Goal: Check status: Check status

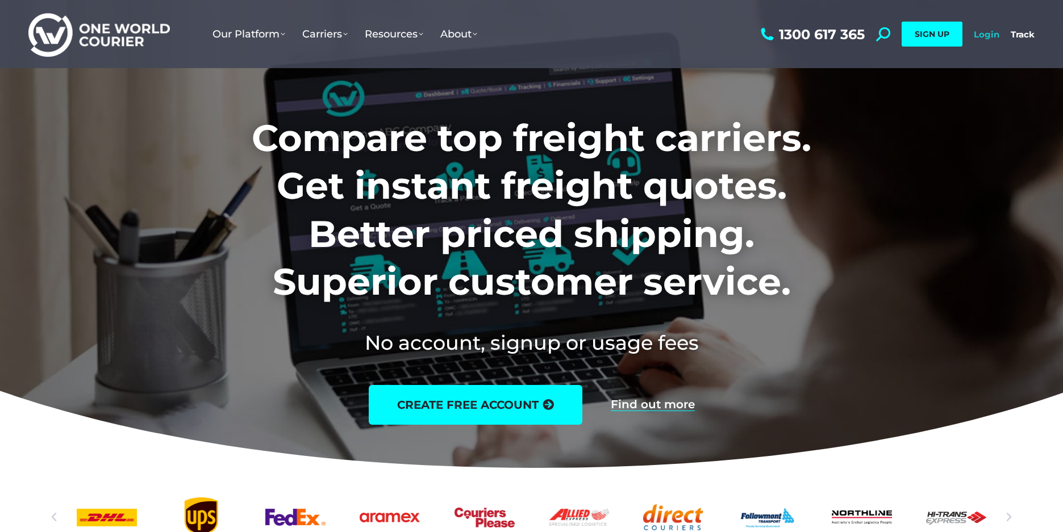
click at [986, 29] on link "Login" at bounding box center [987, 34] width 26 height 11
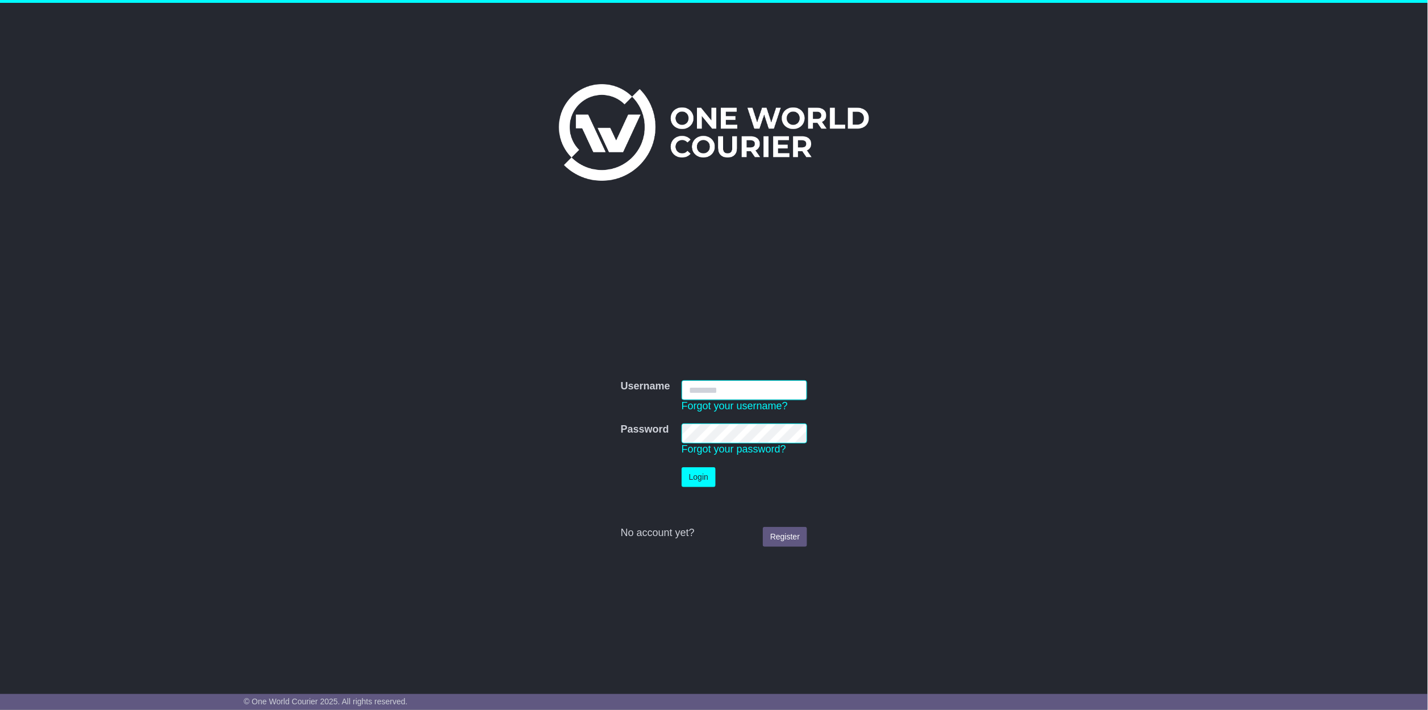
type input "**********"
click at [708, 467] on button "Login" at bounding box center [699, 477] width 34 height 20
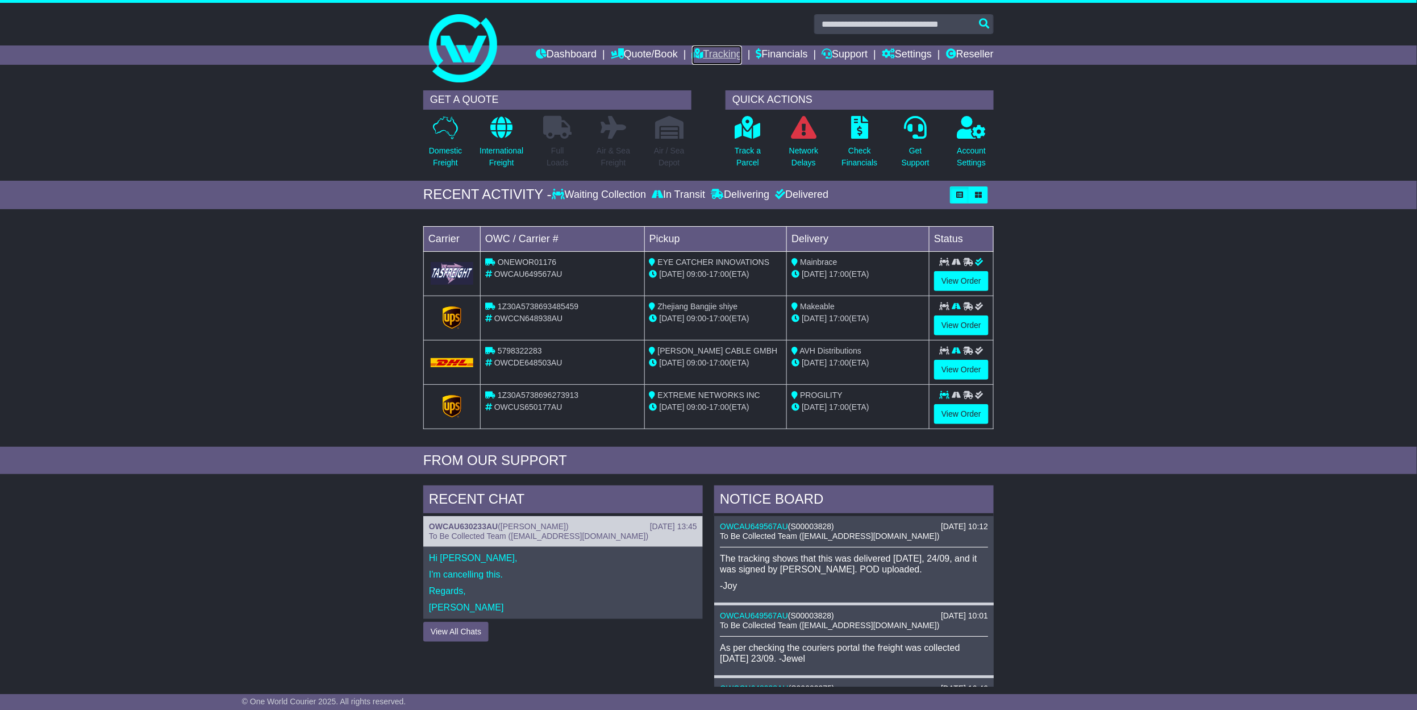
click at [708, 46] on link "Tracking" at bounding box center [717, 54] width 50 height 19
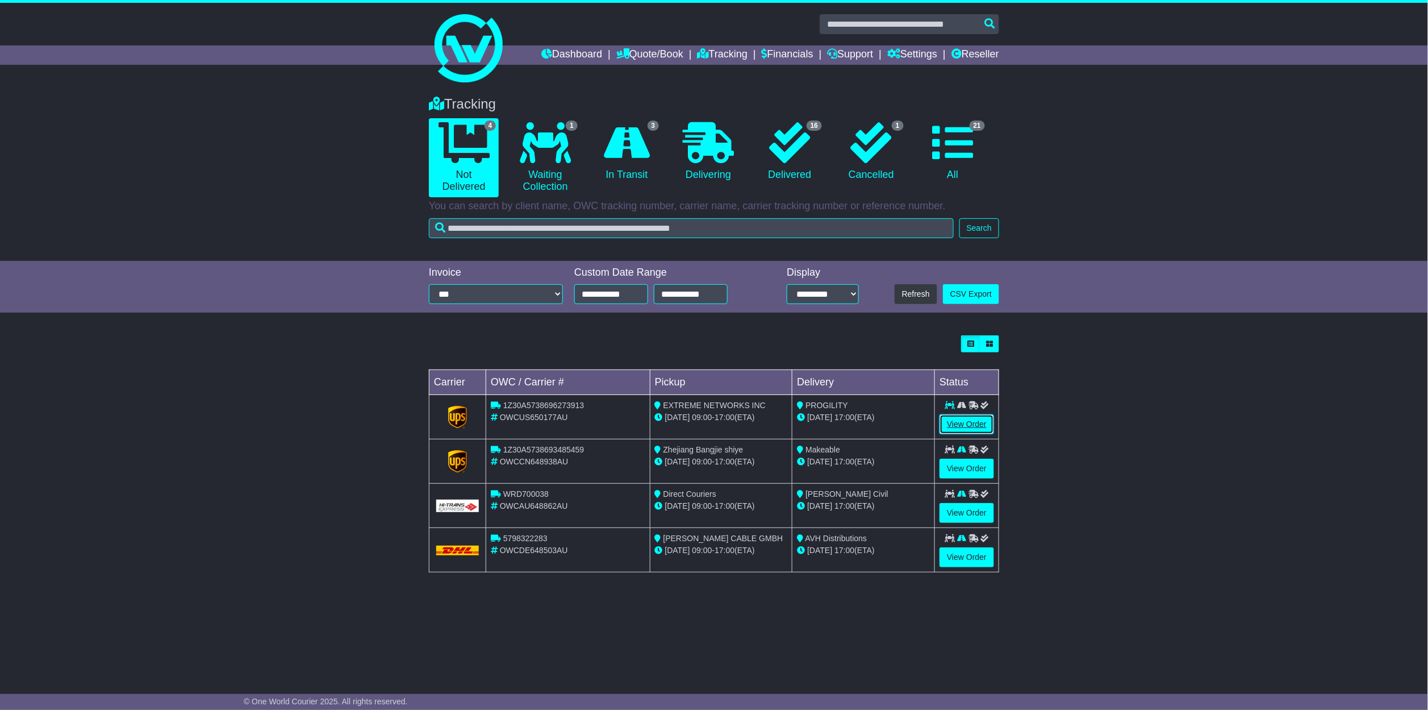
click at [958, 430] on link "View Order" at bounding box center [967, 424] width 55 height 20
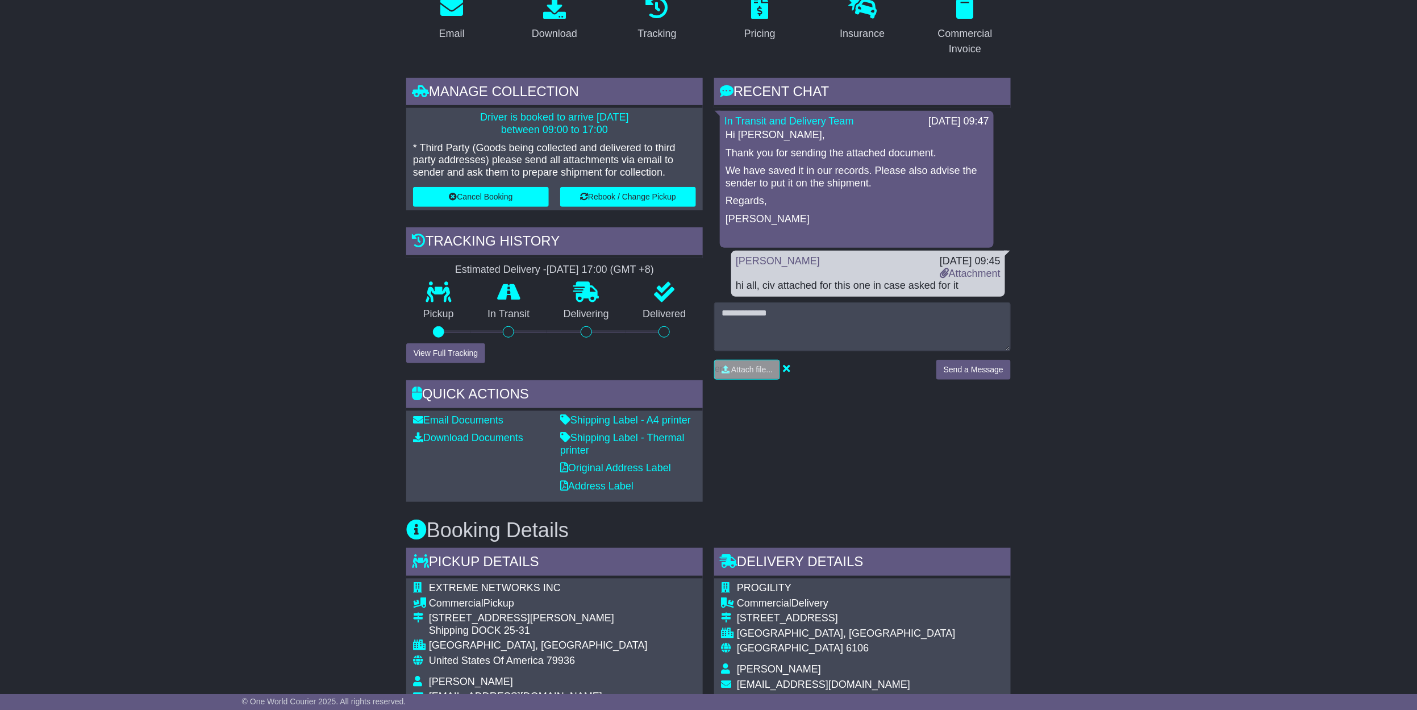
scroll to position [227, 0]
click at [453, 356] on button "View Full Tracking" at bounding box center [445, 352] width 79 height 20
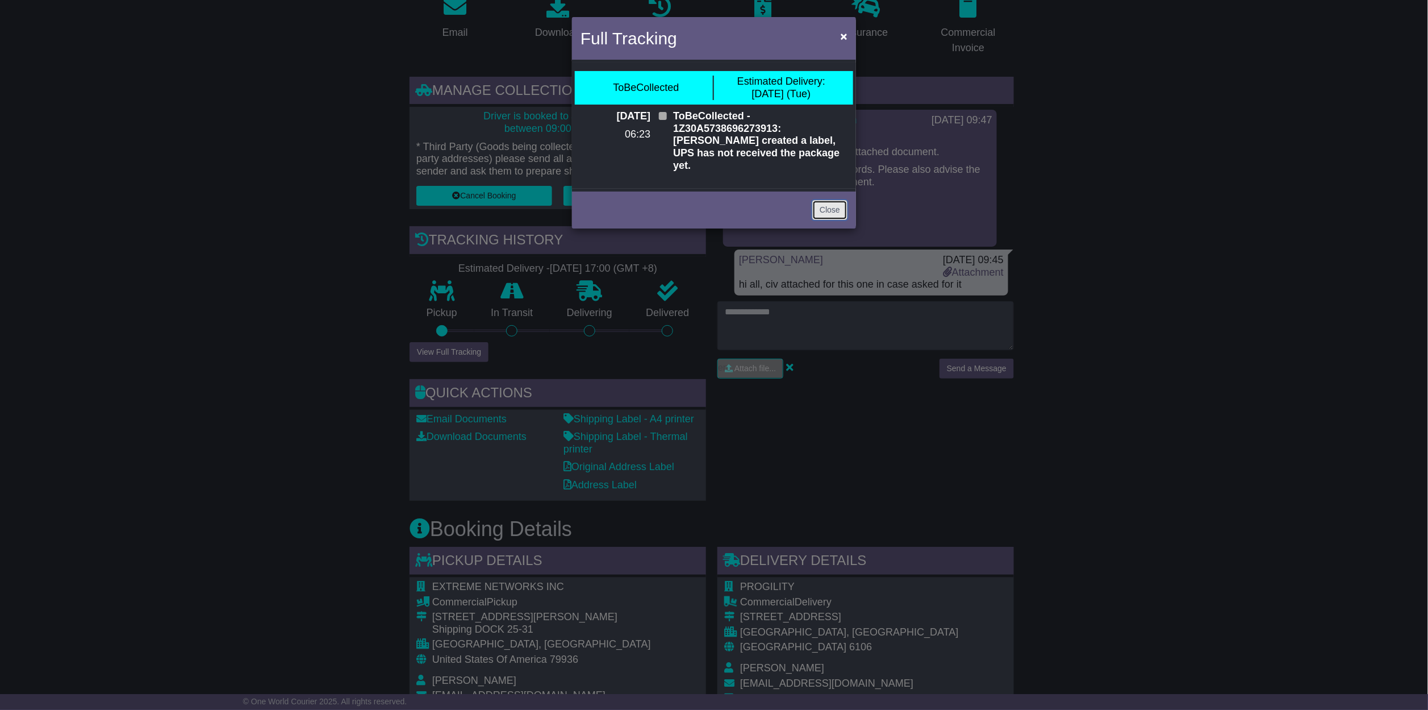
click at [830, 200] on link "Close" at bounding box center [829, 210] width 35 height 20
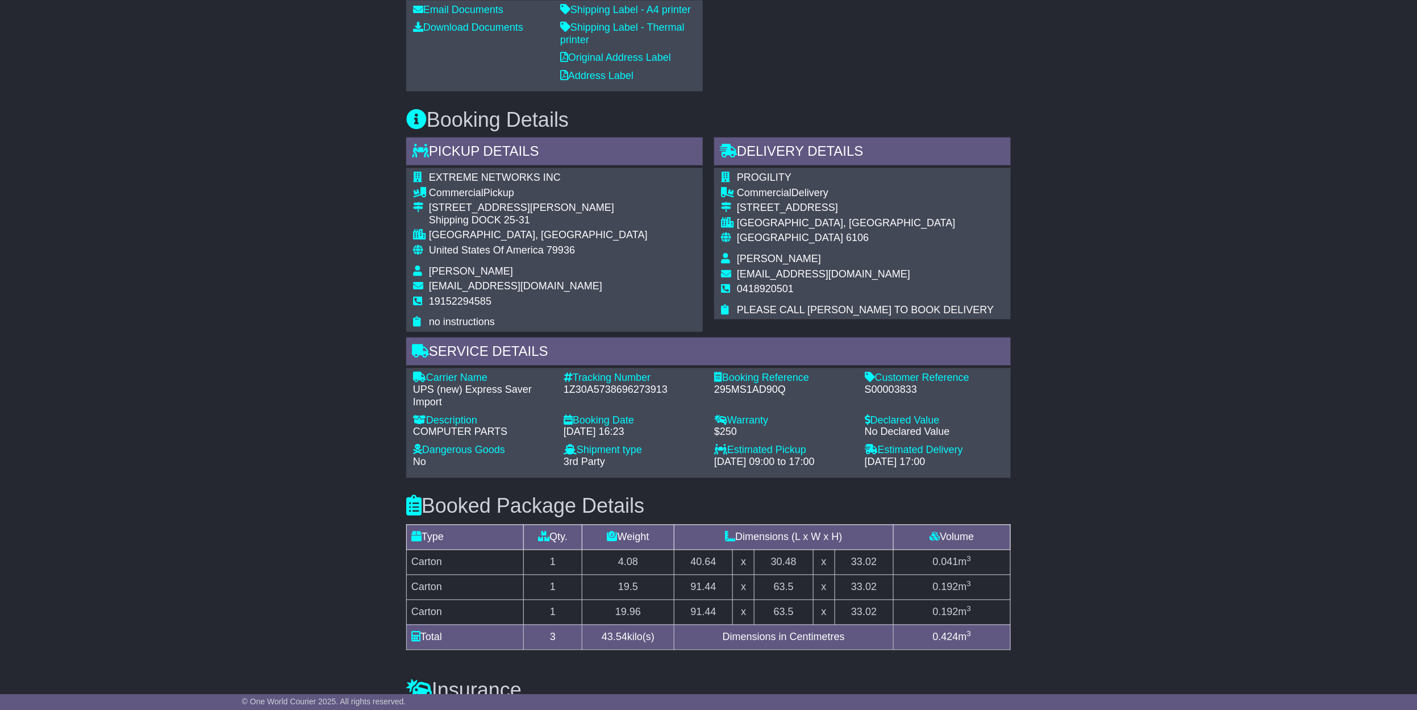
scroll to position [333, 0]
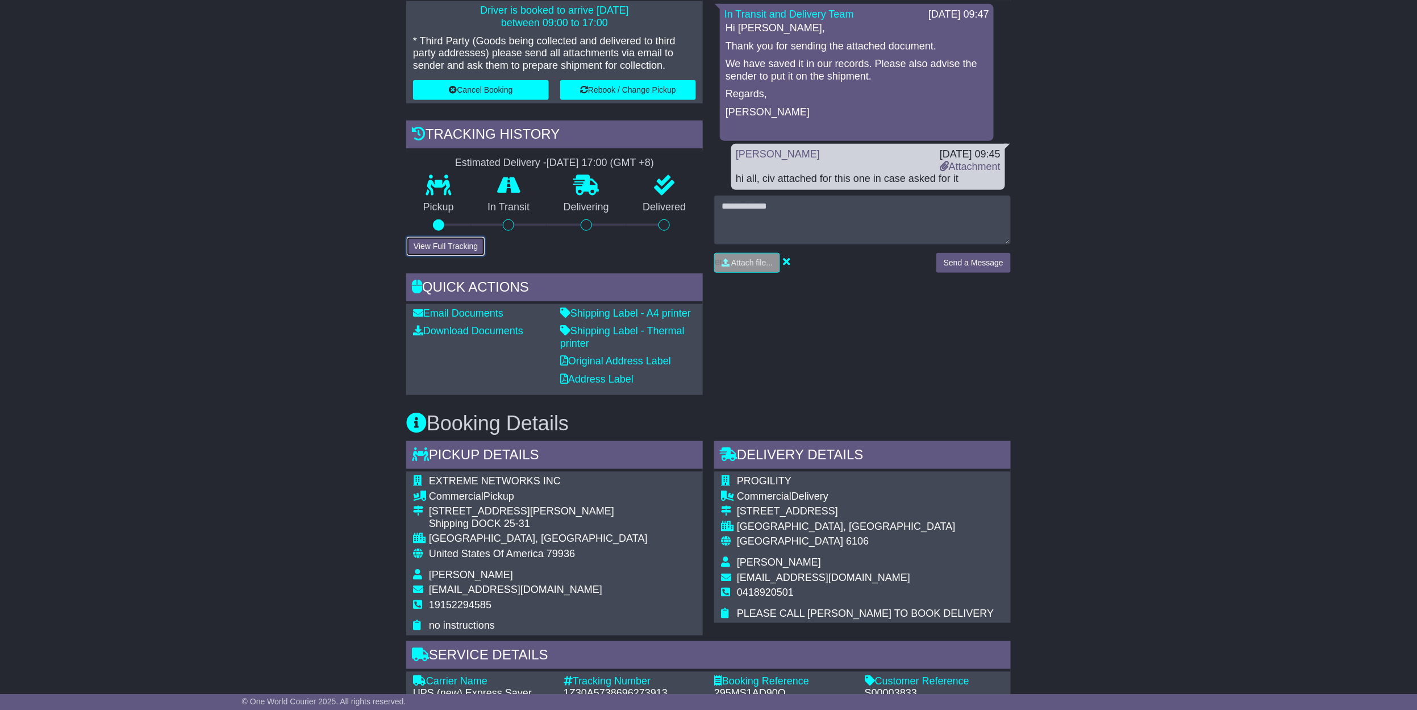
click at [461, 251] on button "View Full Tracking" at bounding box center [445, 246] width 79 height 20
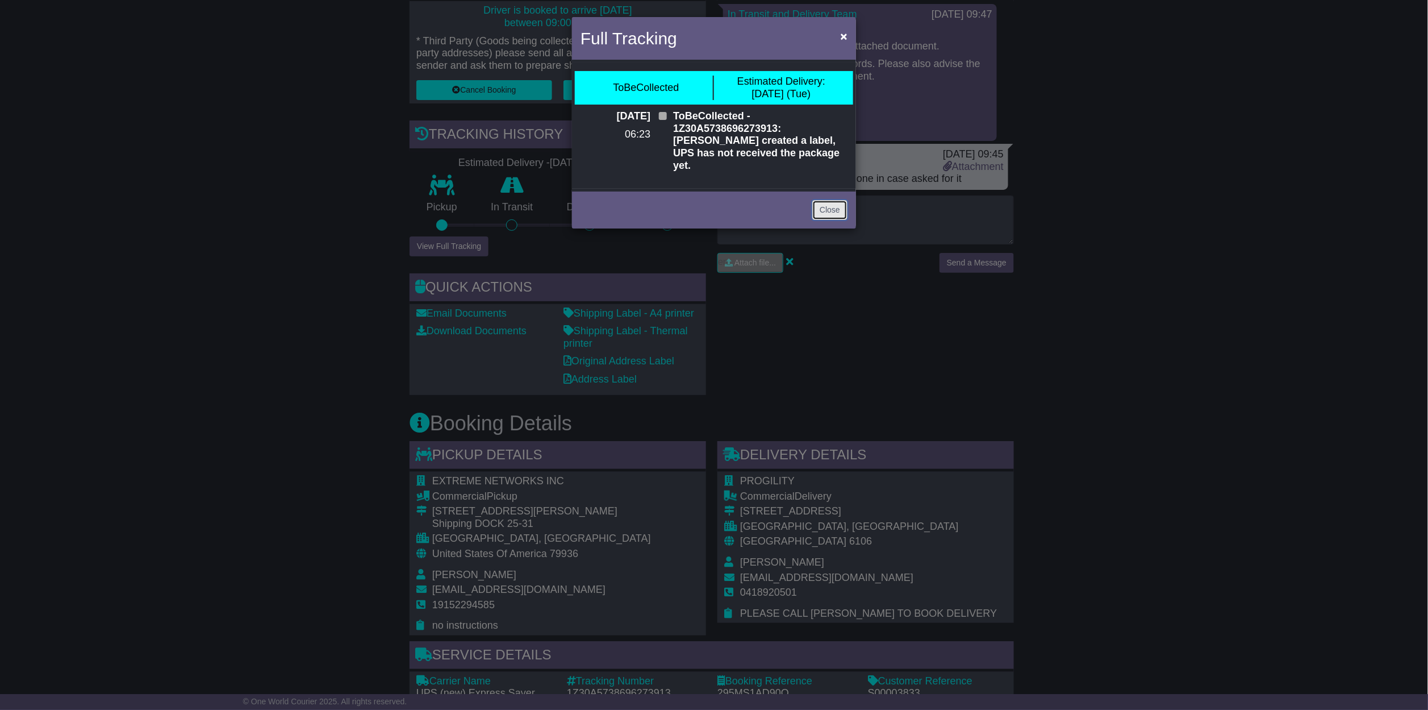
click at [837, 200] on link "Close" at bounding box center [829, 210] width 35 height 20
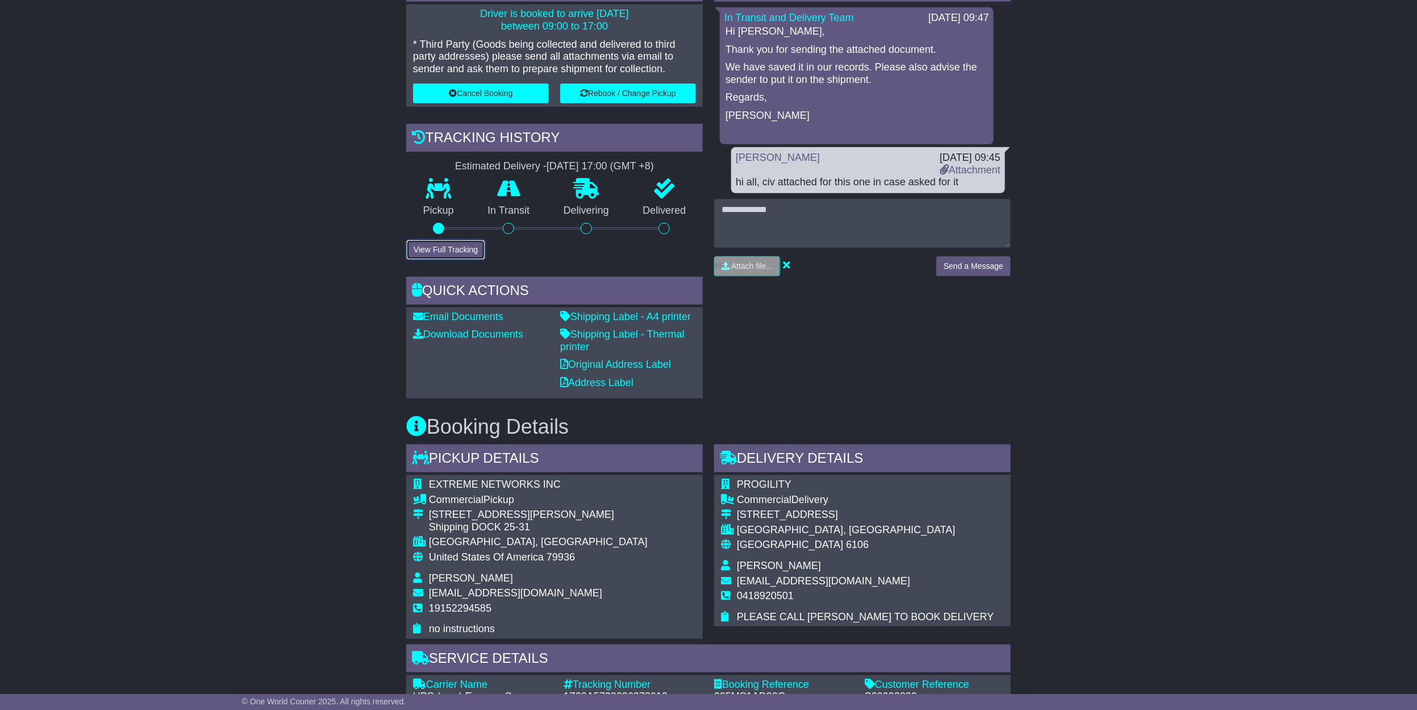
scroll to position [76, 0]
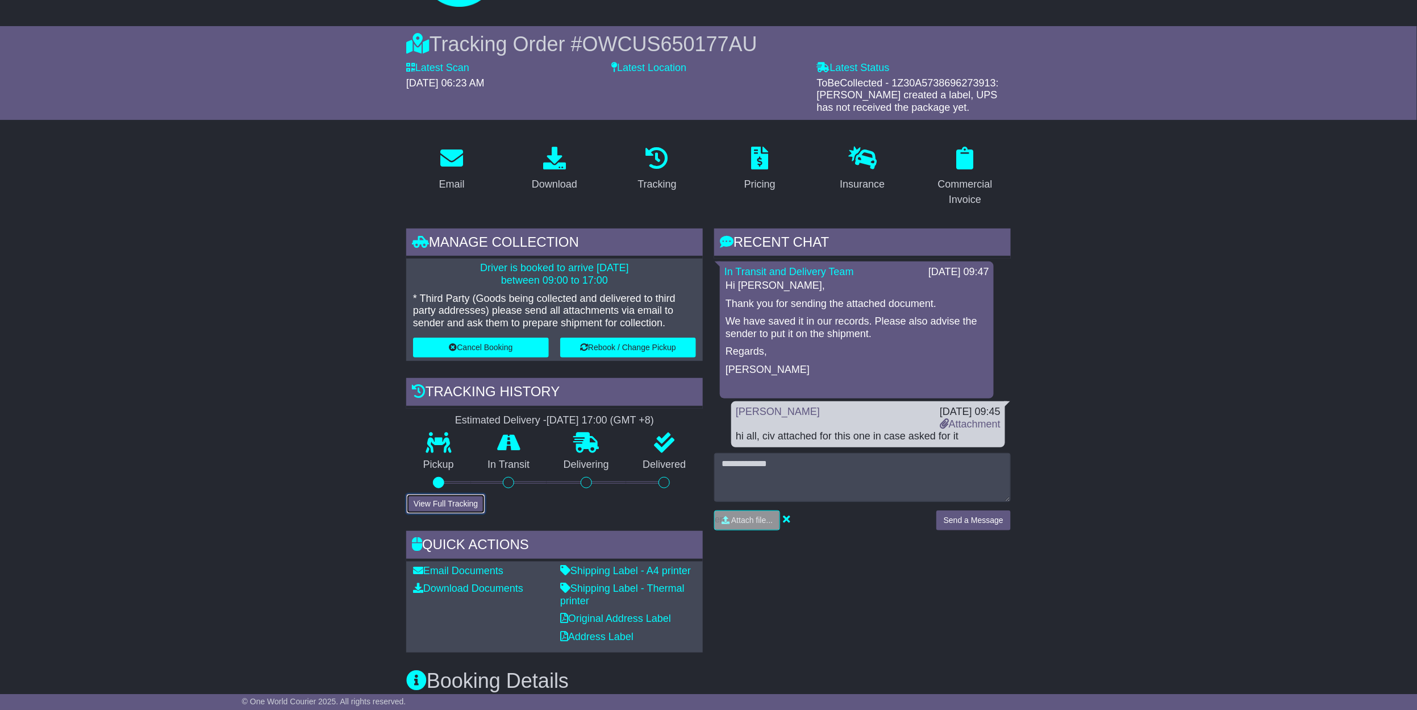
click at [444, 501] on button "View Full Tracking" at bounding box center [445, 504] width 79 height 20
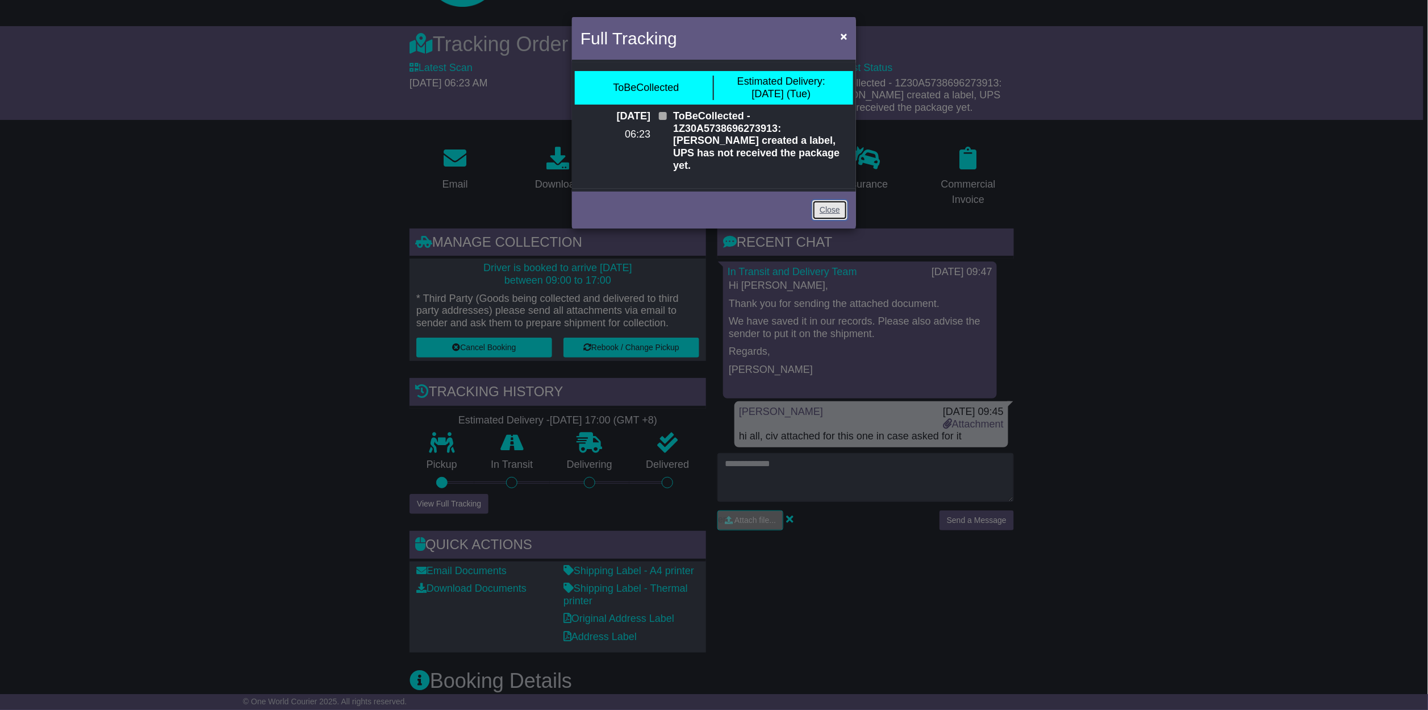
click at [821, 200] on link "Close" at bounding box center [829, 210] width 35 height 20
